Goal: Information Seeking & Learning: Compare options

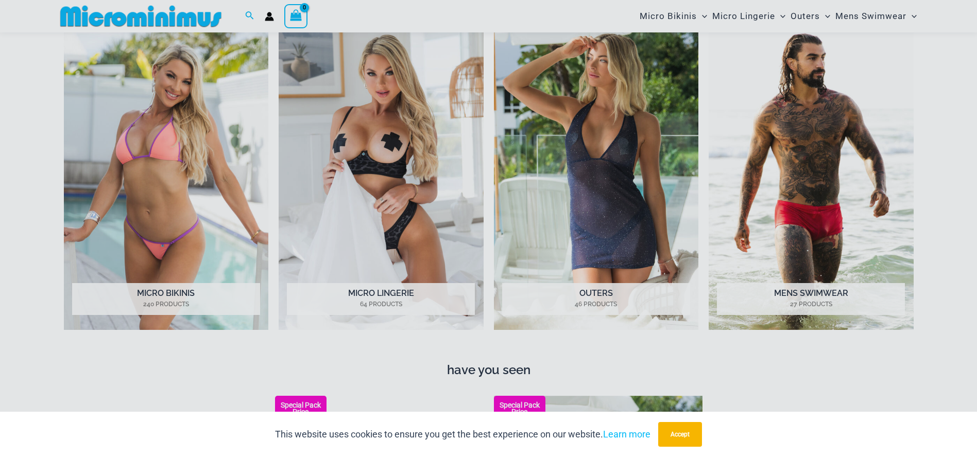
scroll to position [558, 0]
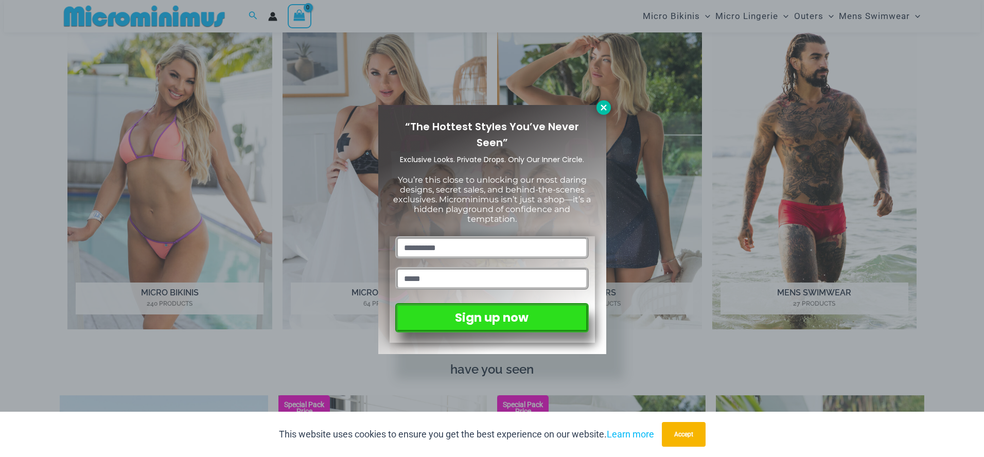
click at [604, 110] on icon at bounding box center [603, 107] width 9 height 9
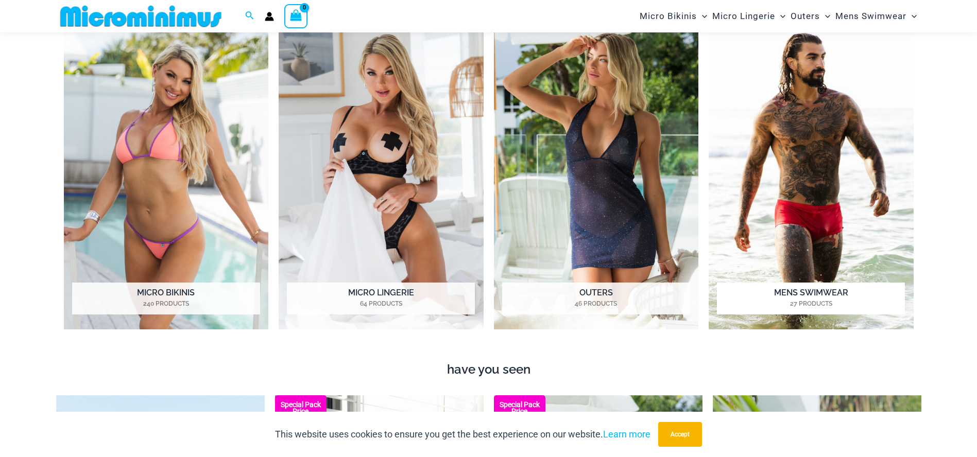
click at [835, 230] on img "Visit product category Mens Swimwear" at bounding box center [810, 172] width 205 height 315
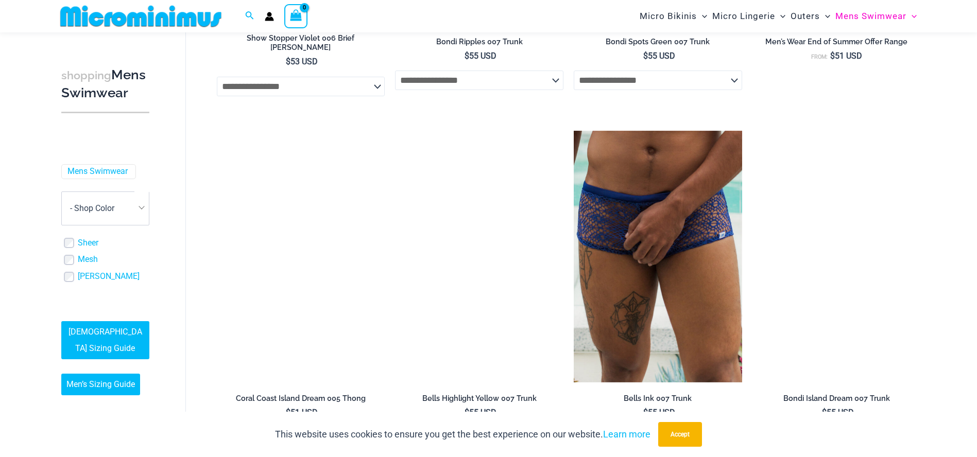
scroll to position [1536, 0]
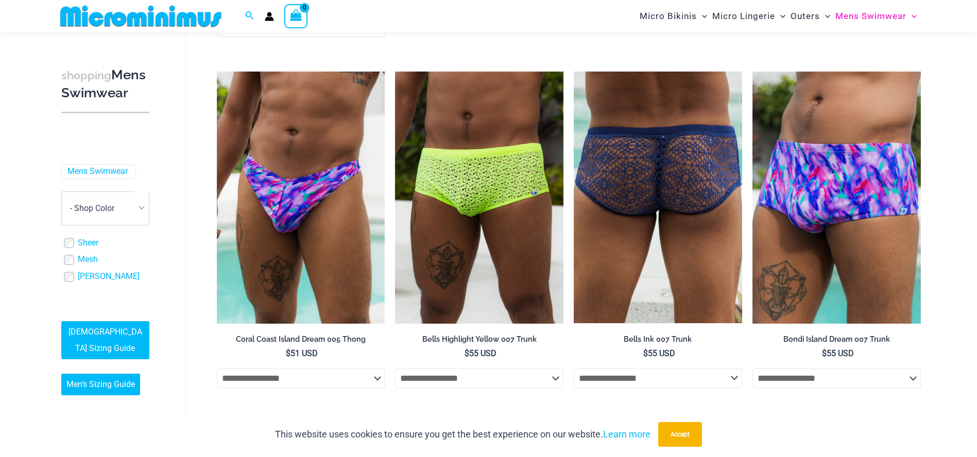
click at [707, 271] on img at bounding box center [657, 198] width 168 height 252
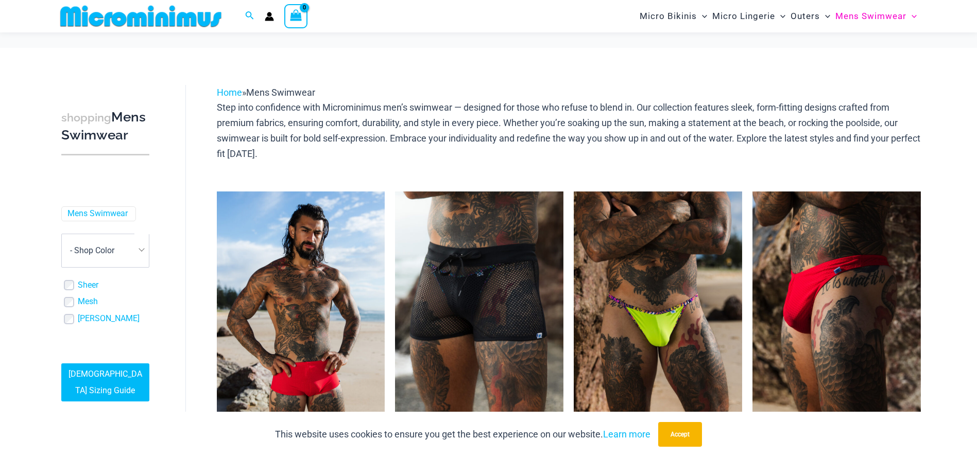
scroll to position [2242, 0]
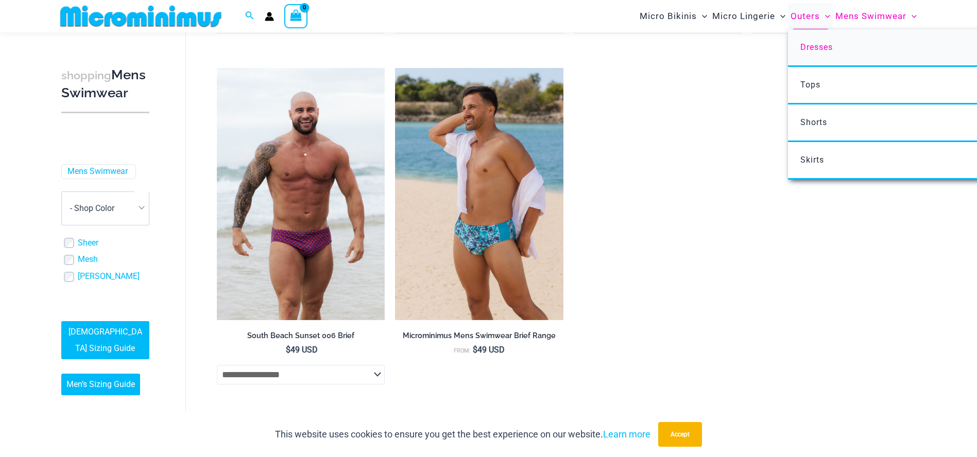
click at [819, 45] on span "Dresses" at bounding box center [816, 47] width 32 height 10
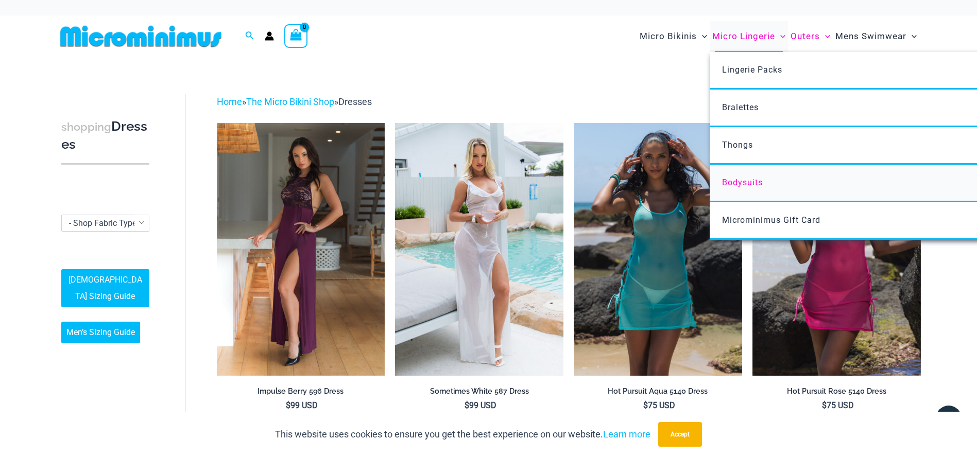
click at [738, 182] on span "Bodysuits" at bounding box center [742, 183] width 41 height 10
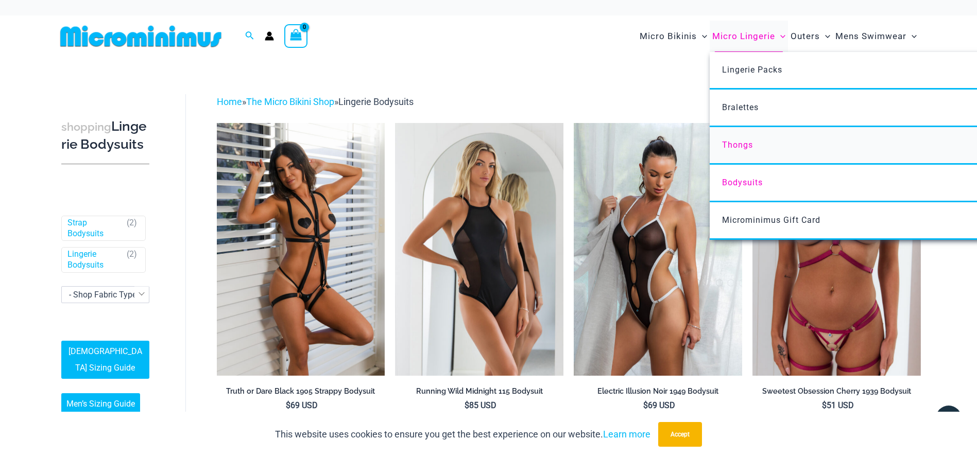
click at [739, 141] on span "Thongs" at bounding box center [737, 145] width 31 height 10
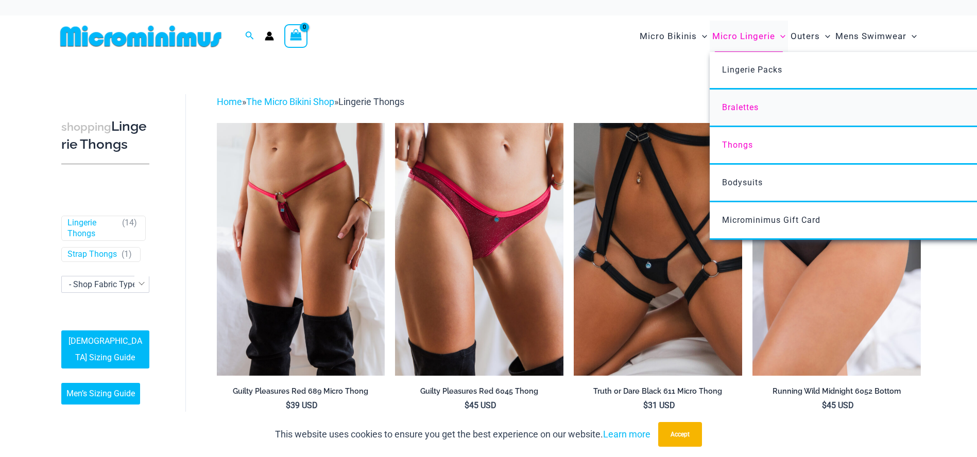
click at [737, 108] on span "Bralettes" at bounding box center [740, 107] width 37 height 10
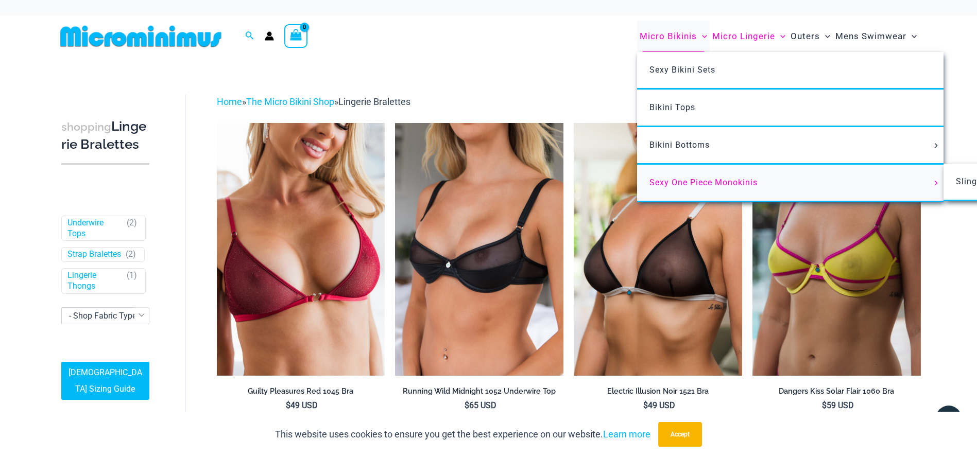
click at [732, 181] on span "Sexy One Piece Monokinis" at bounding box center [703, 183] width 108 height 10
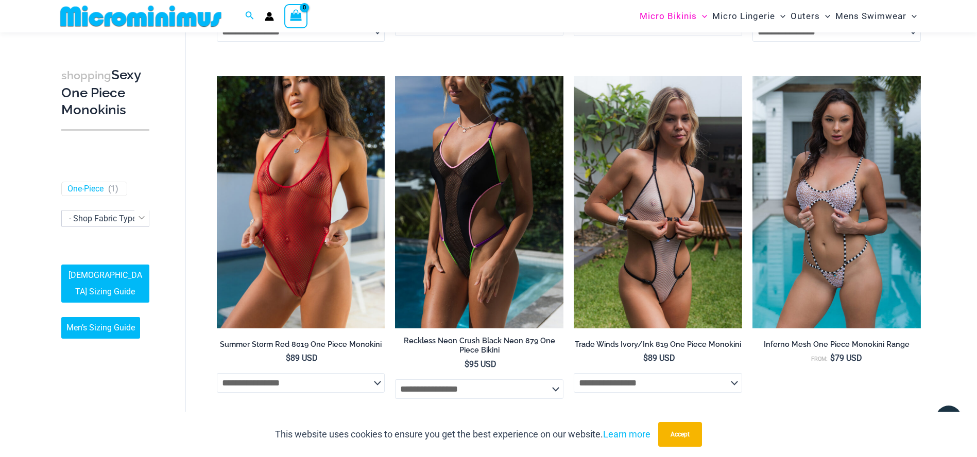
scroll to position [352, 0]
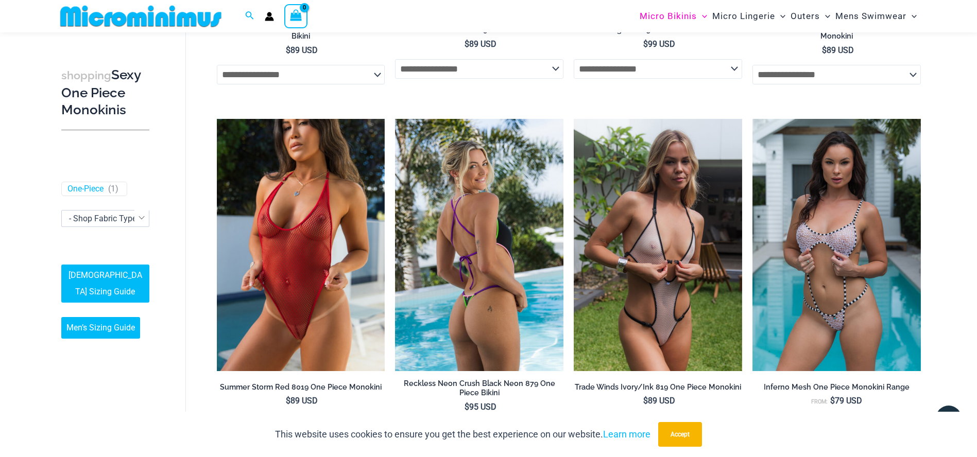
click at [488, 311] on img at bounding box center [479, 245] width 168 height 252
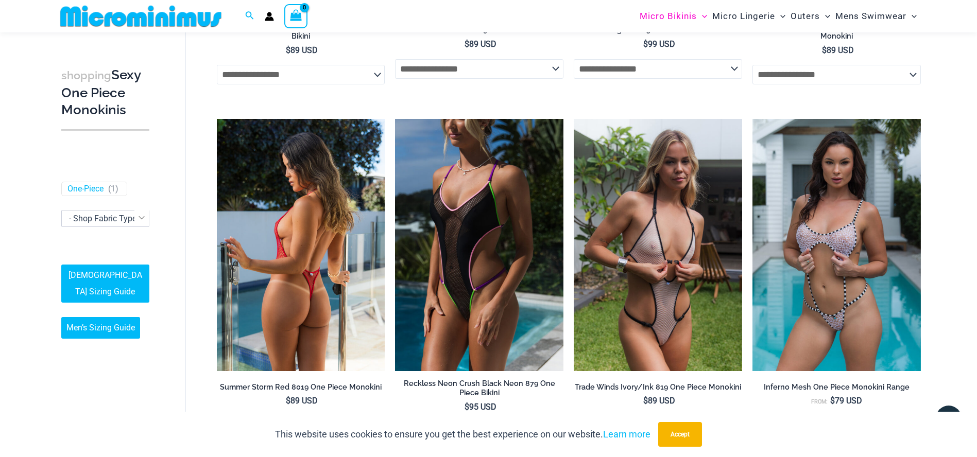
click at [333, 302] on img at bounding box center [301, 245] width 168 height 252
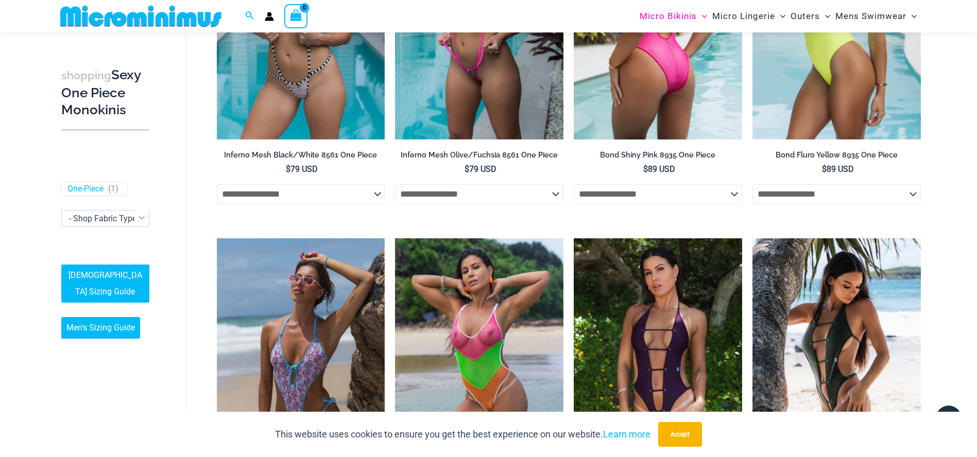
scroll to position [1073, 0]
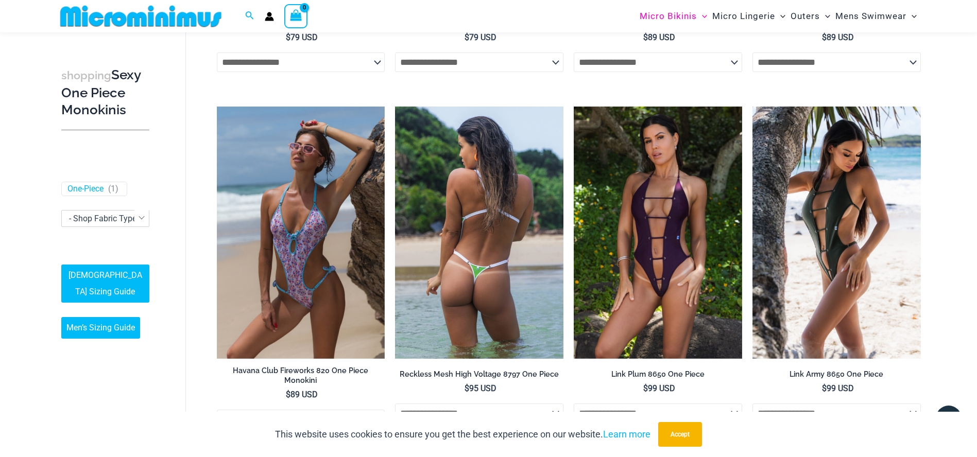
click at [474, 306] on img at bounding box center [479, 233] width 168 height 252
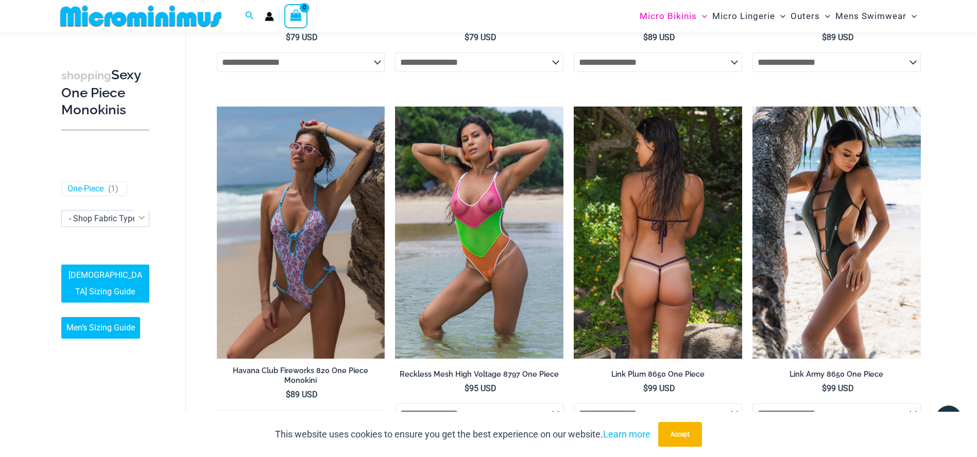
click at [694, 309] on img at bounding box center [657, 233] width 168 height 252
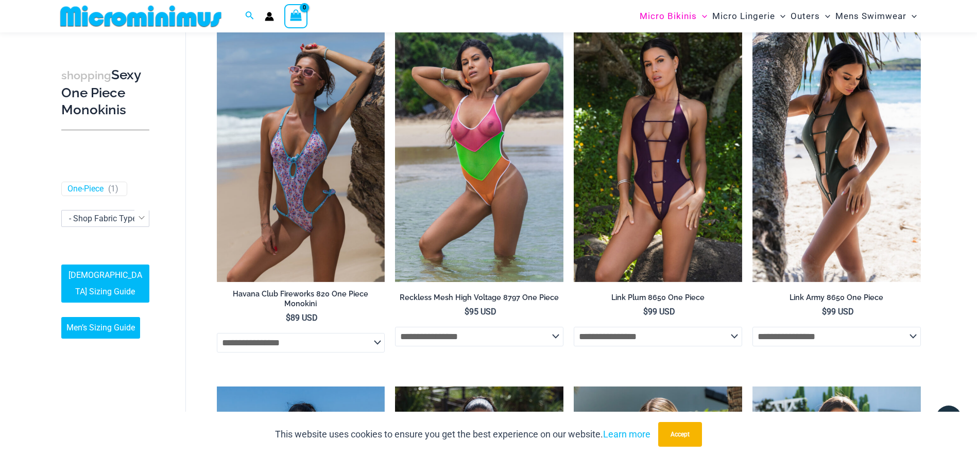
scroll to position [1433, 0]
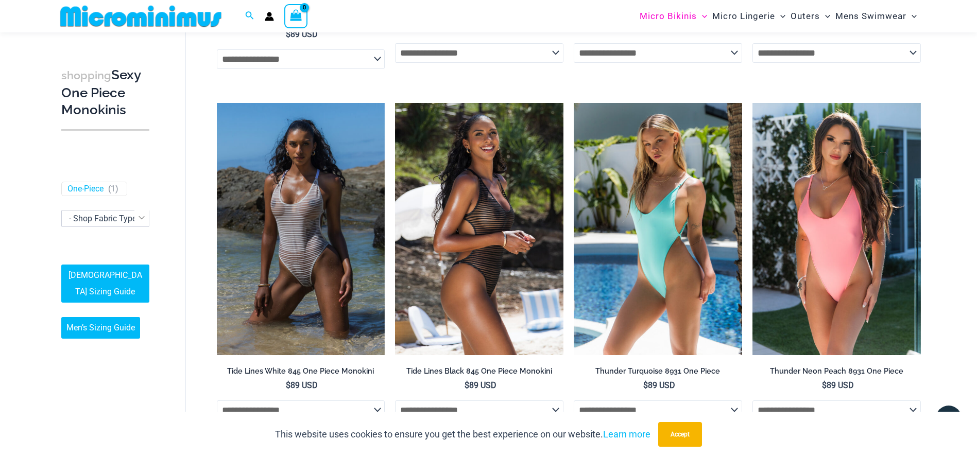
click at [509, 295] on img at bounding box center [479, 229] width 168 height 252
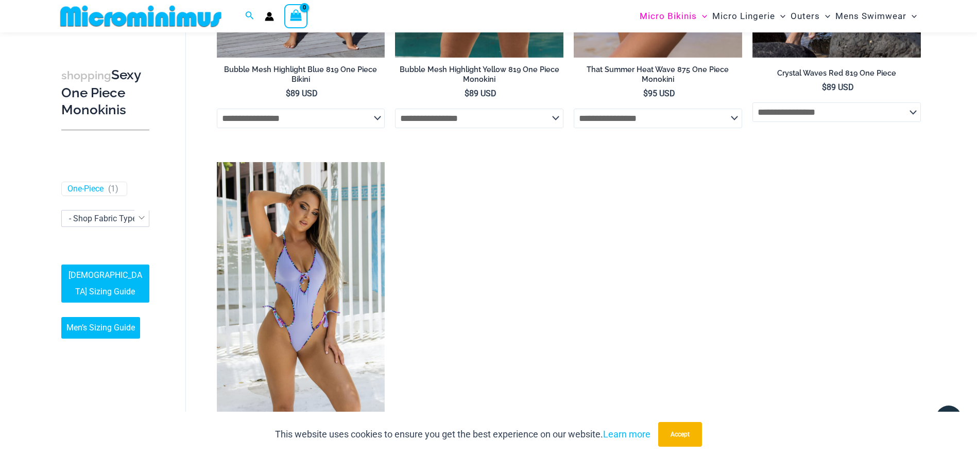
scroll to position [2463, 0]
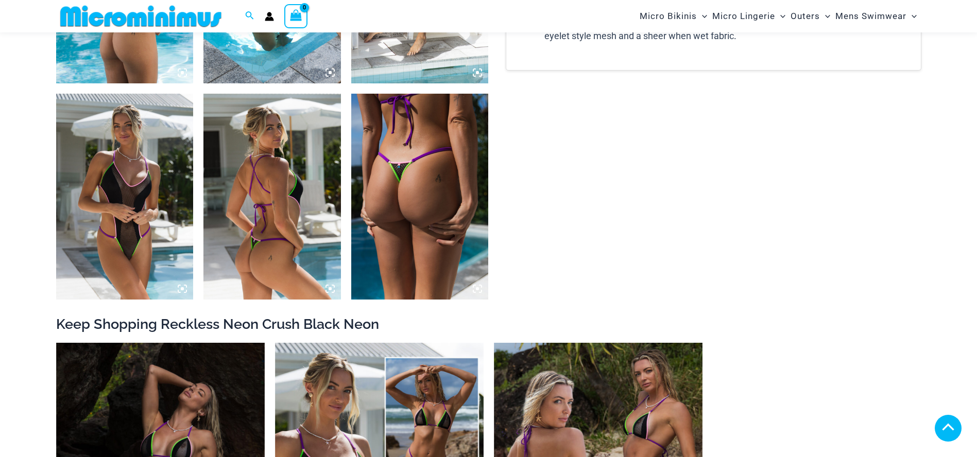
scroll to position [875, 0]
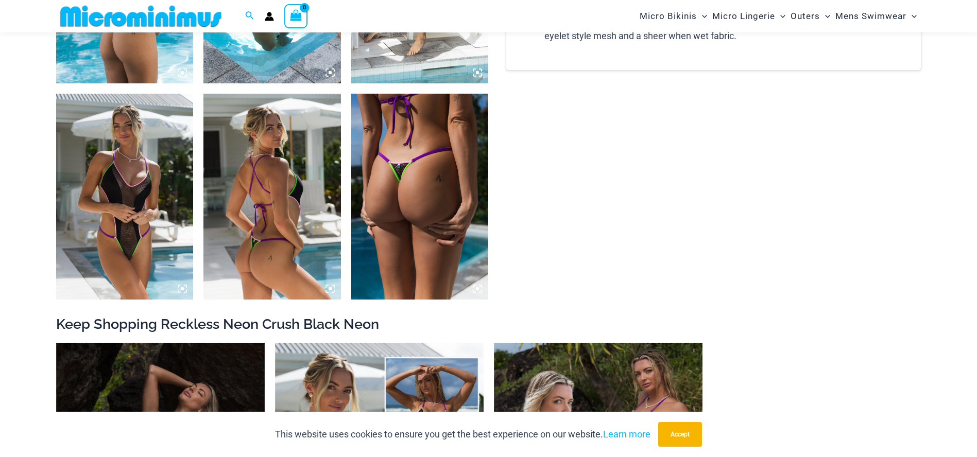
click at [187, 254] on img at bounding box center [124, 197] width 137 height 206
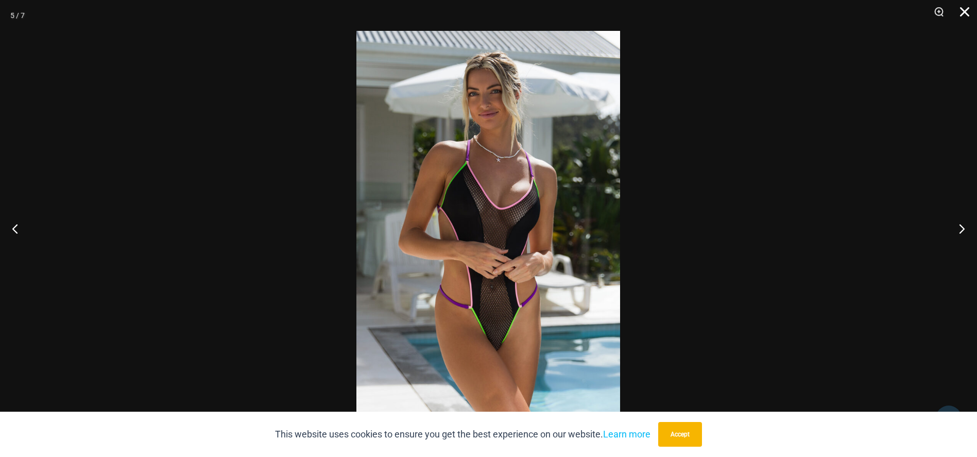
click at [960, 11] on button "Close" at bounding box center [961, 15] width 26 height 31
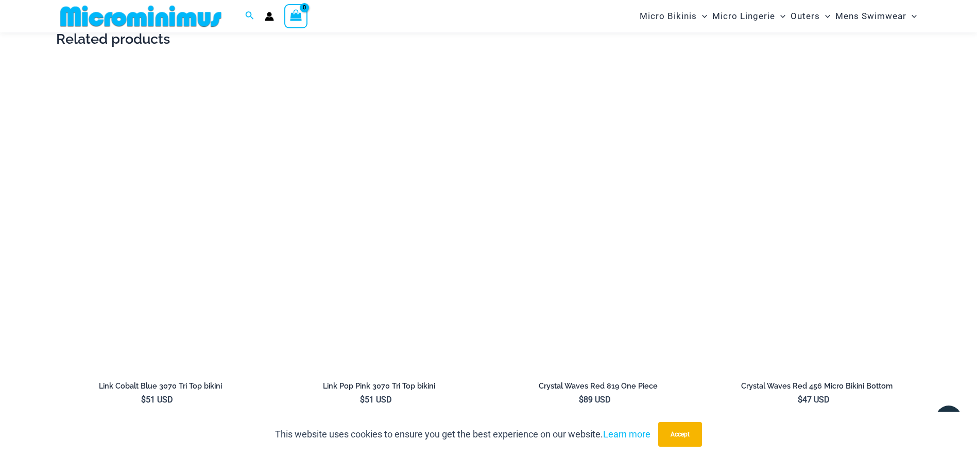
scroll to position [1596, 0]
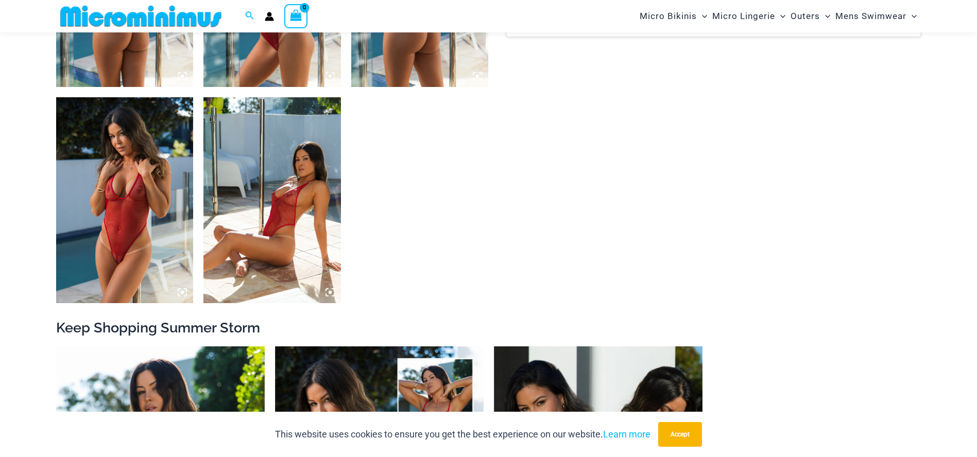
scroll to position [873, 0]
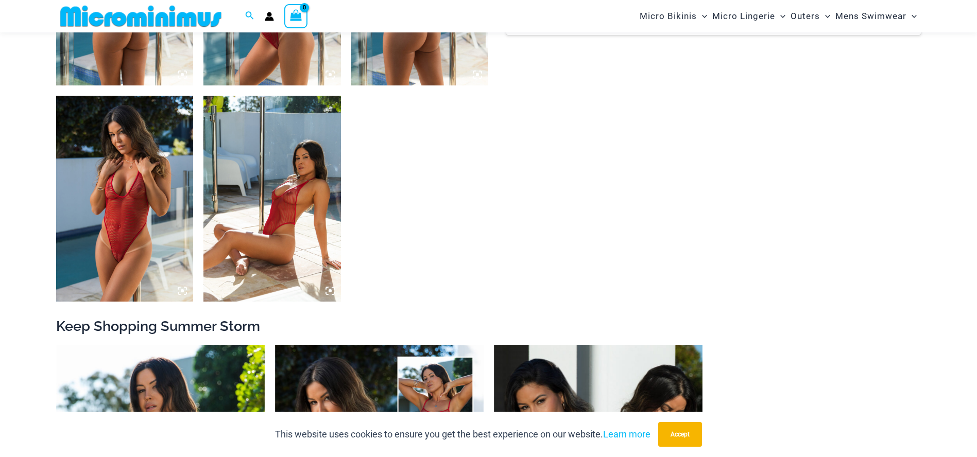
click at [128, 224] on img at bounding box center [124, 199] width 137 height 206
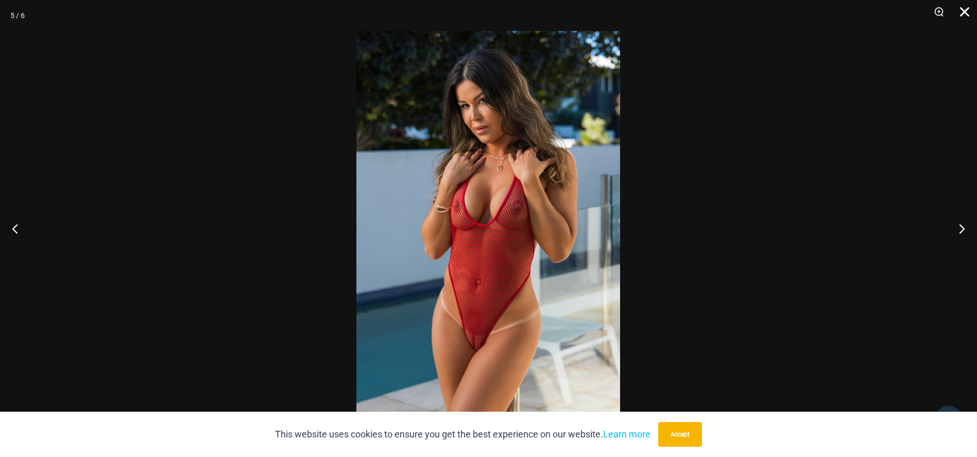
click at [966, 12] on button "Close" at bounding box center [961, 15] width 26 height 31
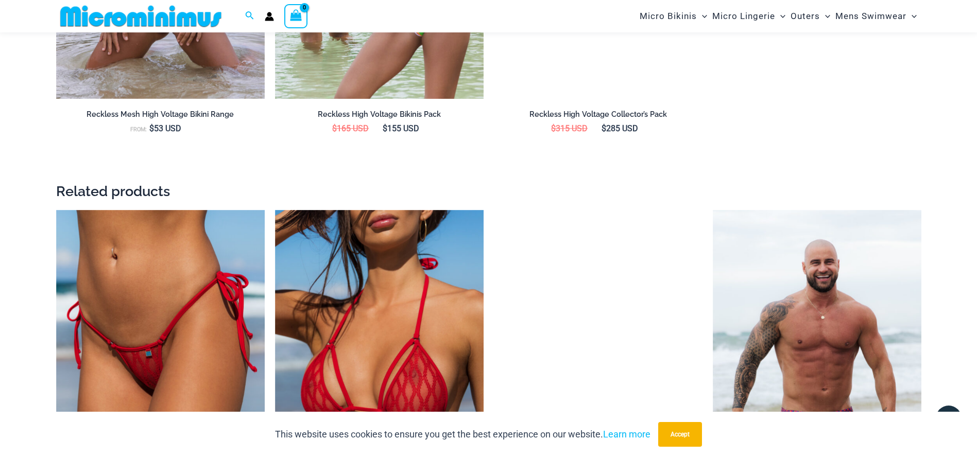
scroll to position [1535, 0]
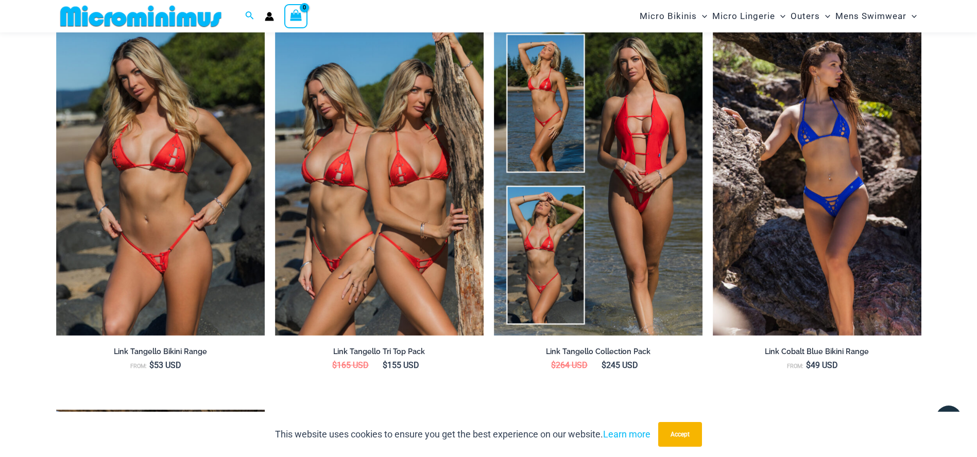
scroll to position [1587, 0]
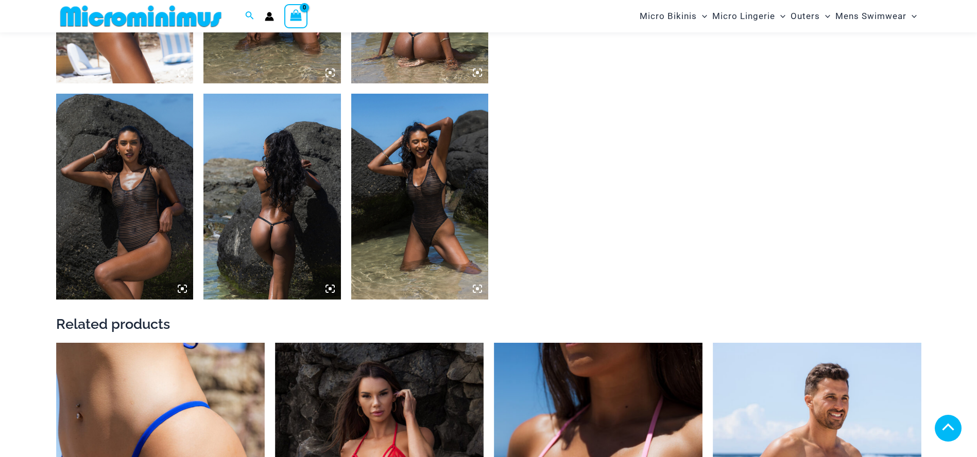
scroll to position [1030, 0]
